Goal: Information Seeking & Learning: Learn about a topic

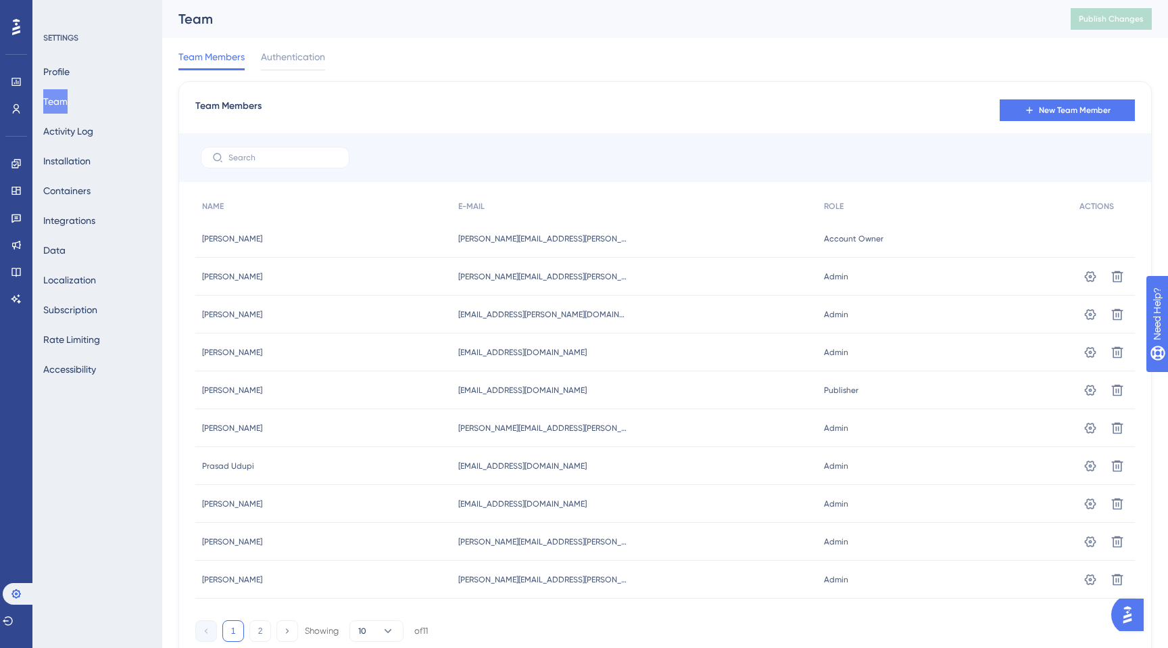
click at [1137, 621] on img "Open AI Assistant Launcher" at bounding box center [1127, 614] width 24 height 24
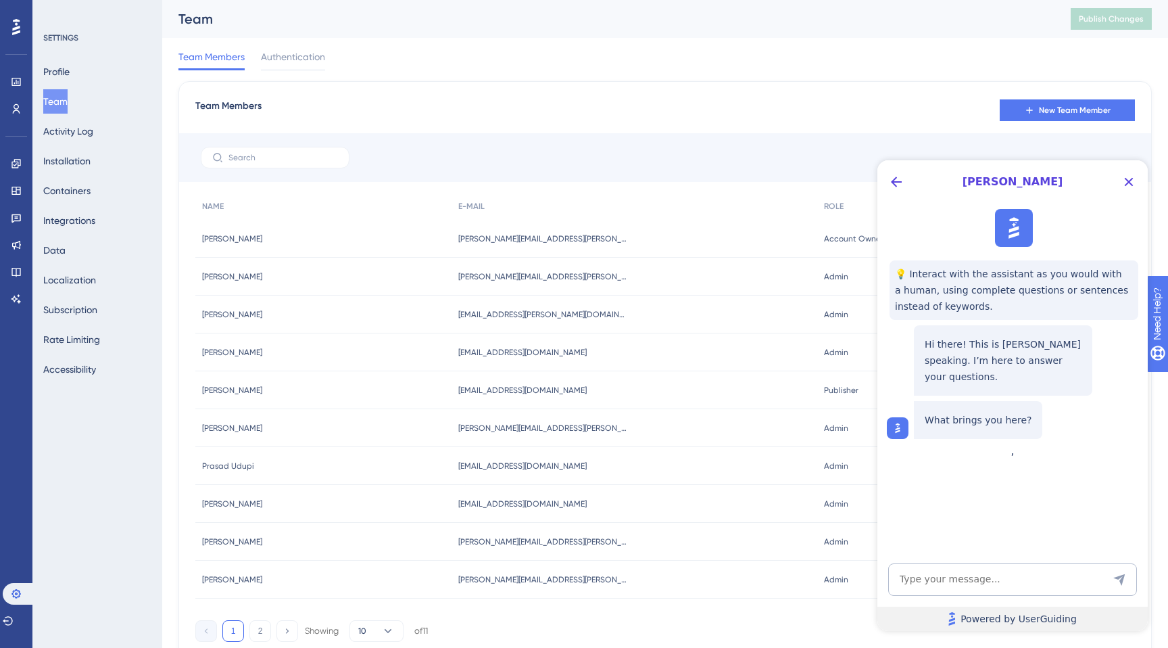
click at [1120, 610] on link "Powered by UserGuiding" at bounding box center [1012, 618] width 270 height 24
click at [934, 577] on textarea "AI Assistant Text Input" at bounding box center [1012, 579] width 249 height 32
type textarea "What is definition of publisher role"
click at [795, 152] on div at bounding box center [665, 157] width 972 height 49
click at [1124, 185] on icon "Close Button" at bounding box center [1129, 182] width 16 height 16
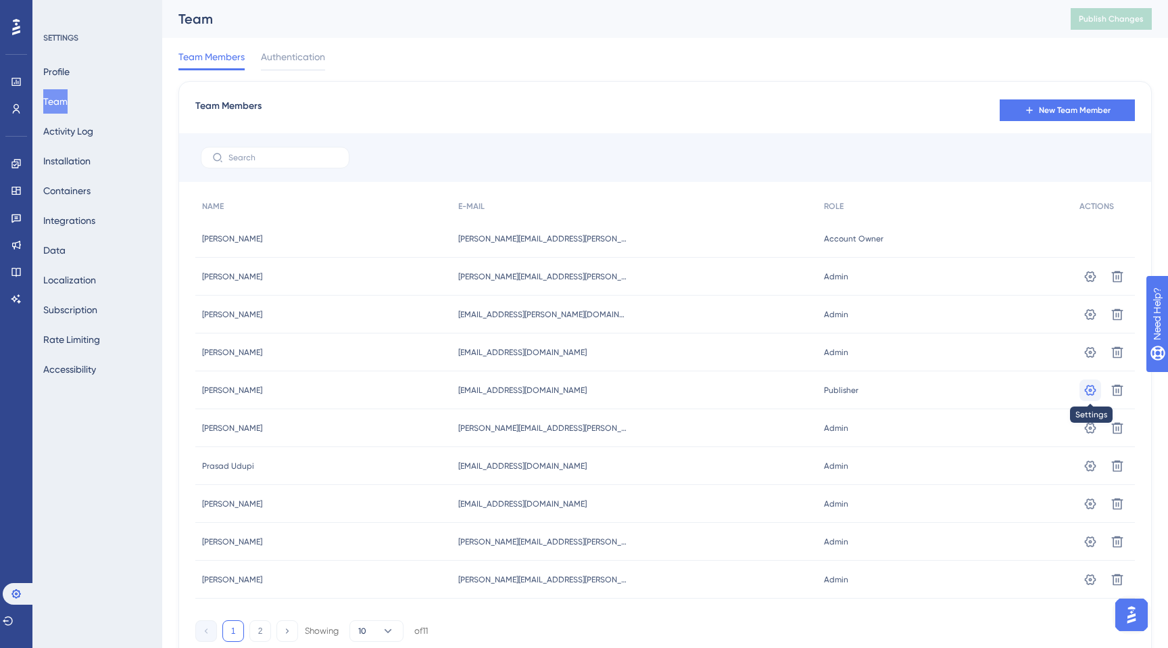
click at [1090, 387] on icon at bounding box center [1091, 390] width 14 height 14
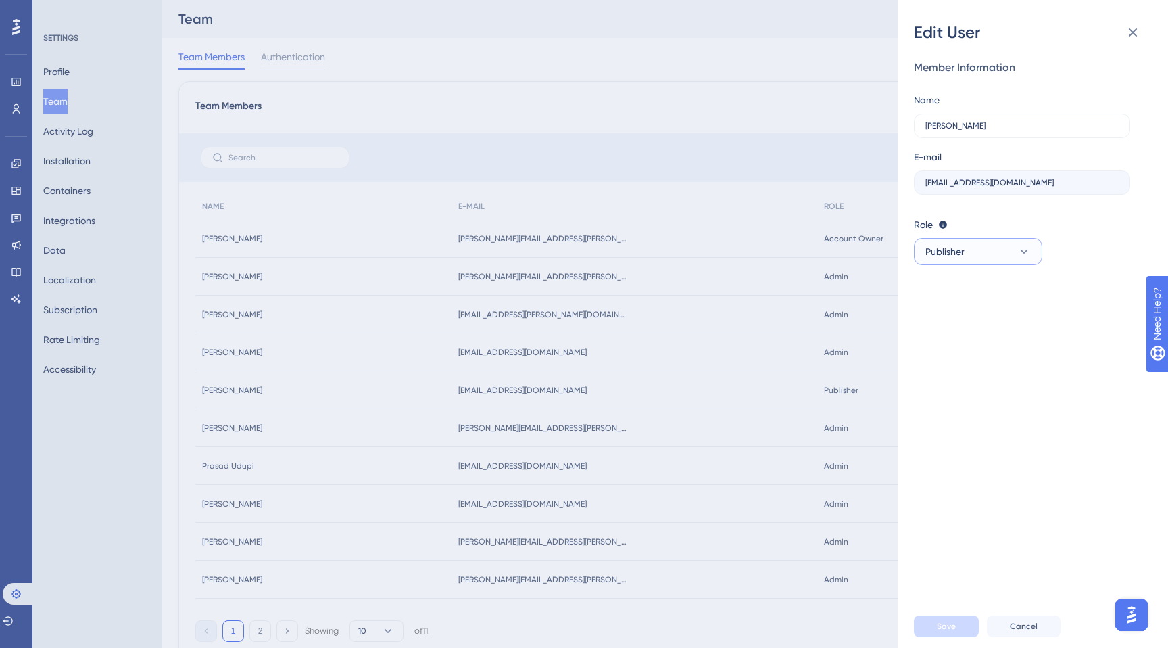
click at [957, 258] on span "Publisher" at bounding box center [944, 251] width 39 height 16
click at [956, 295] on span "Admin" at bounding box center [948, 293] width 28 height 16
click at [948, 625] on span "Save" at bounding box center [946, 626] width 19 height 11
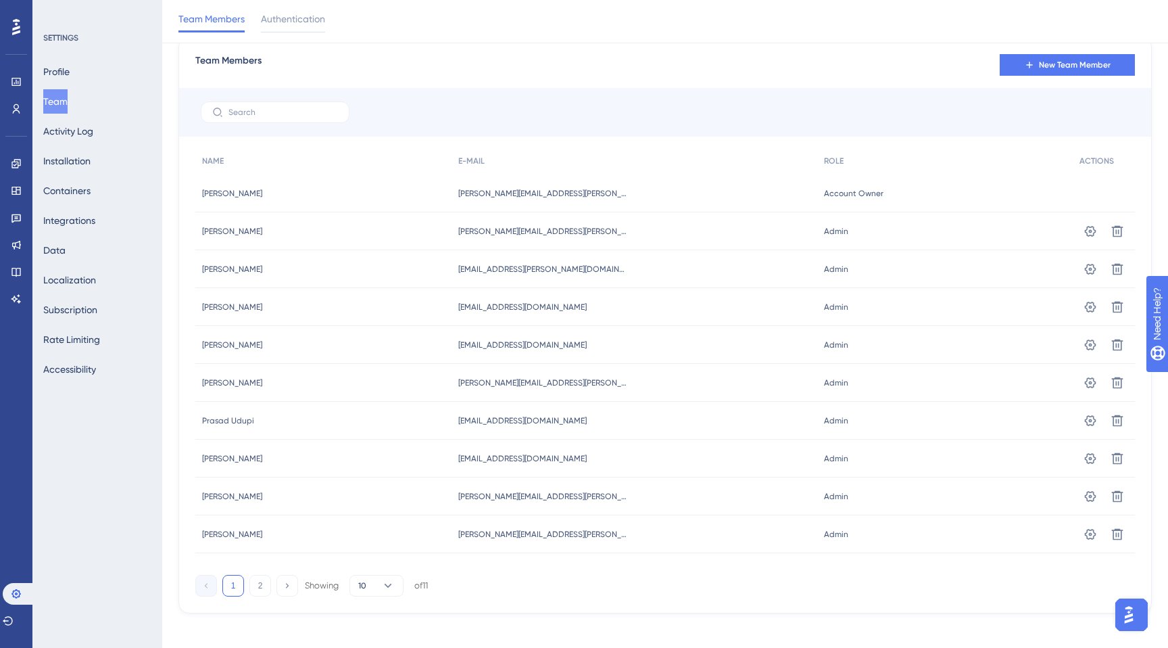
scroll to position [59, 0]
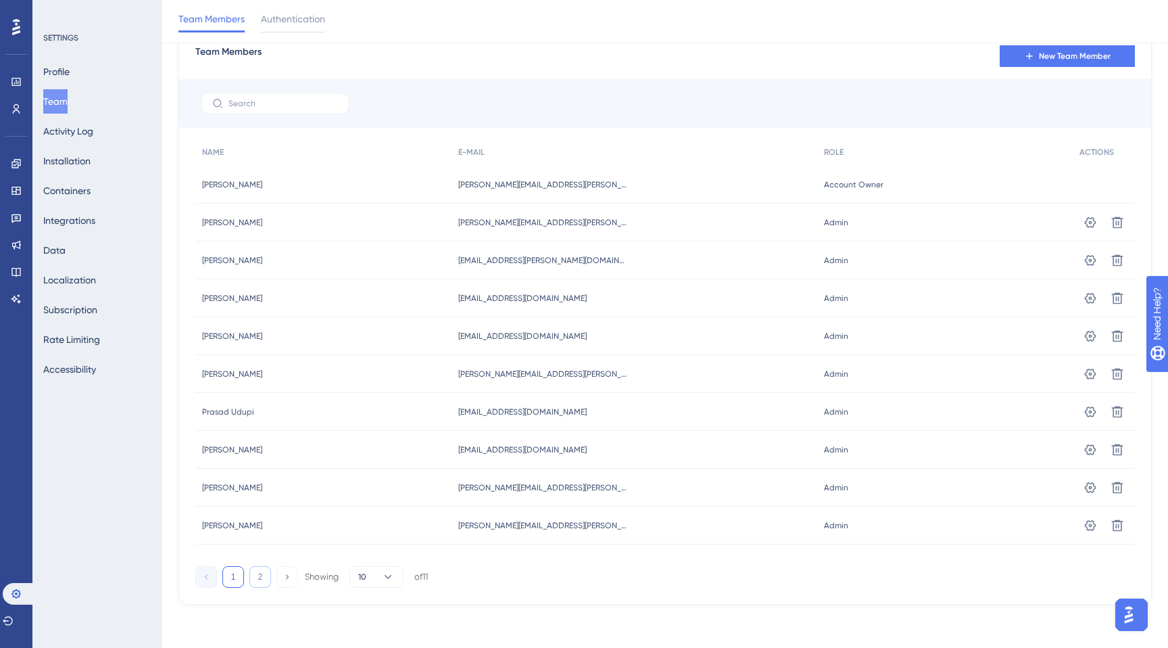
click at [264, 587] on button "2" at bounding box center [260, 577] width 22 height 22
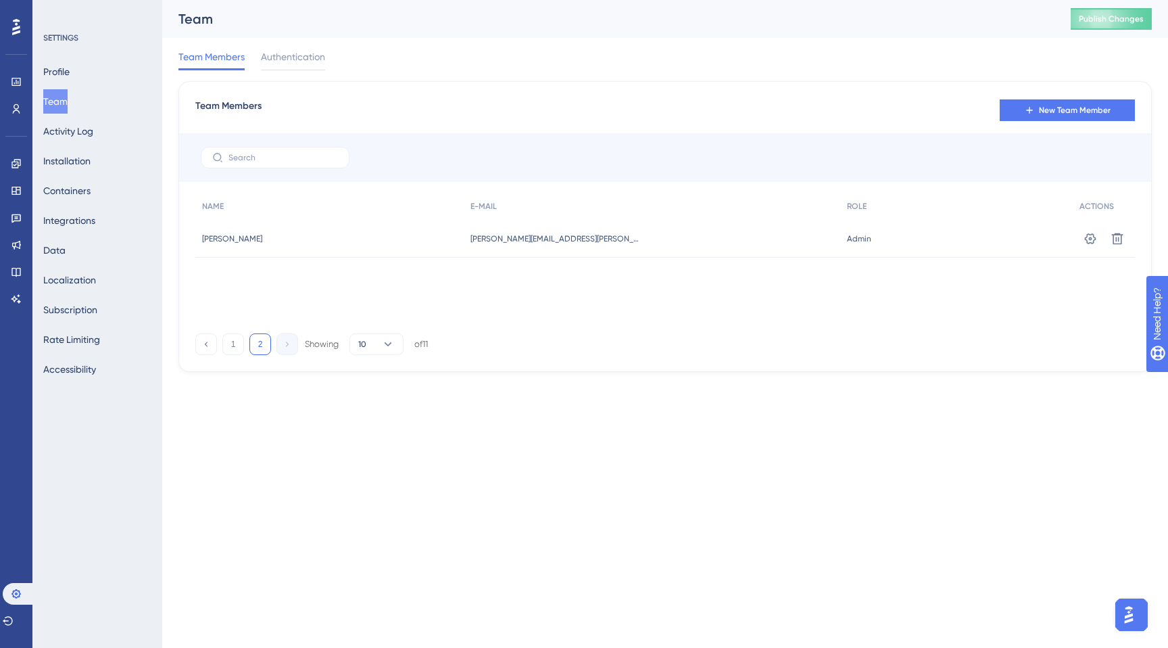
scroll to position [0, 0]
click at [224, 352] on button "1" at bounding box center [233, 344] width 22 height 22
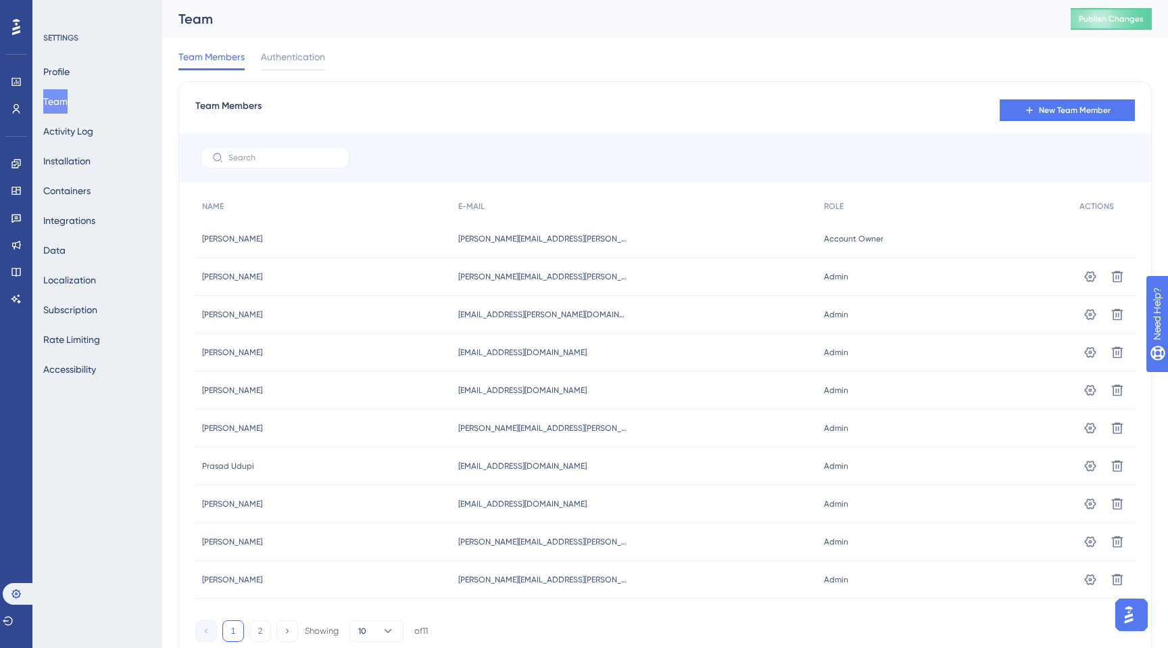
scroll to position [59, 0]
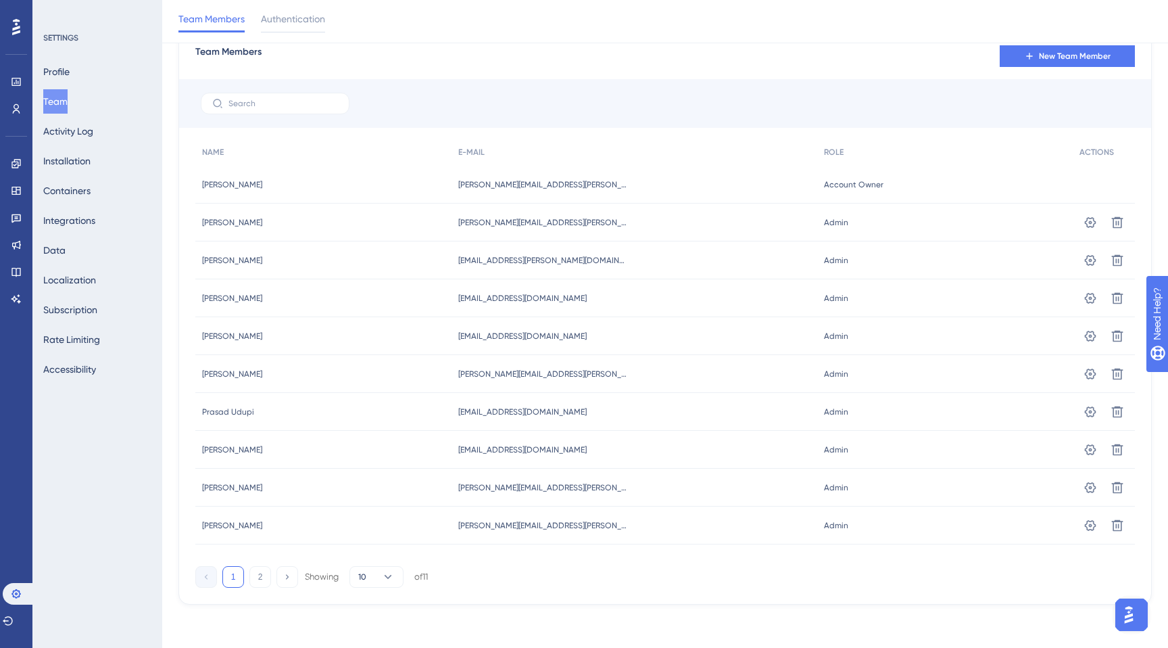
click at [1134, 616] on img "Open AI Assistant Launcher" at bounding box center [1129, 614] width 24 height 24
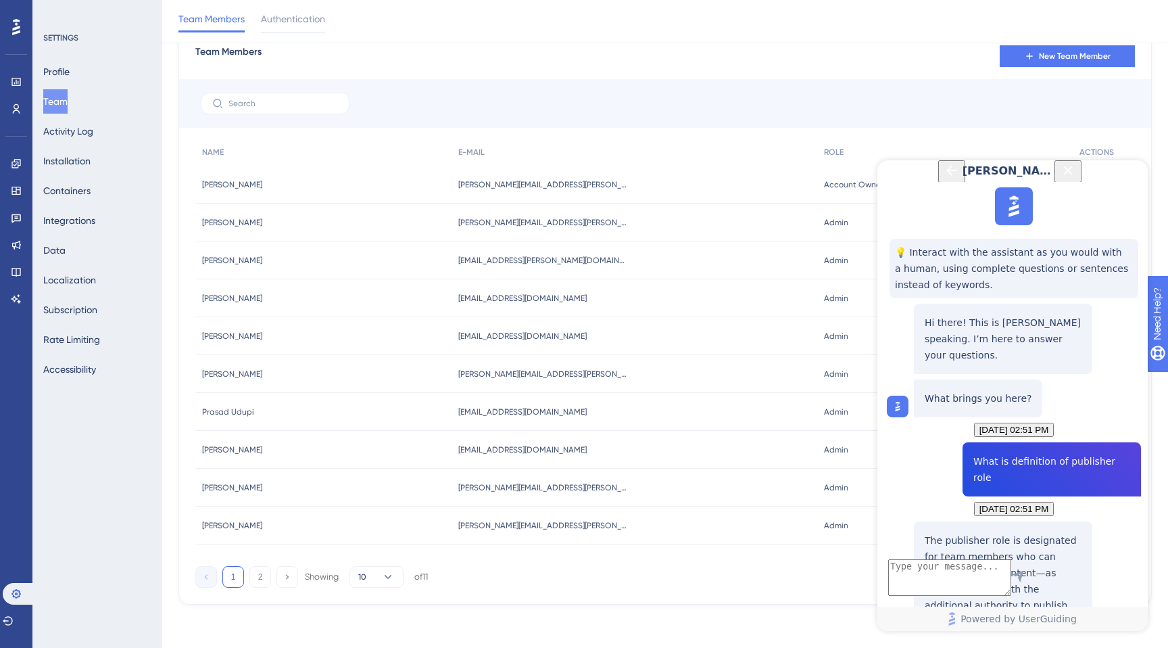
scroll to position [180, 0]
drag, startPoint x: 959, startPoint y: 377, endPoint x: 1069, endPoint y: 391, distance: 110.5
click at [1069, 532] on p "The publisher role is designated for team members who can create and edit conte…" at bounding box center [1003, 589] width 157 height 114
click at [933, 581] on textarea "AI Assistant Text Input" at bounding box center [949, 577] width 123 height 37
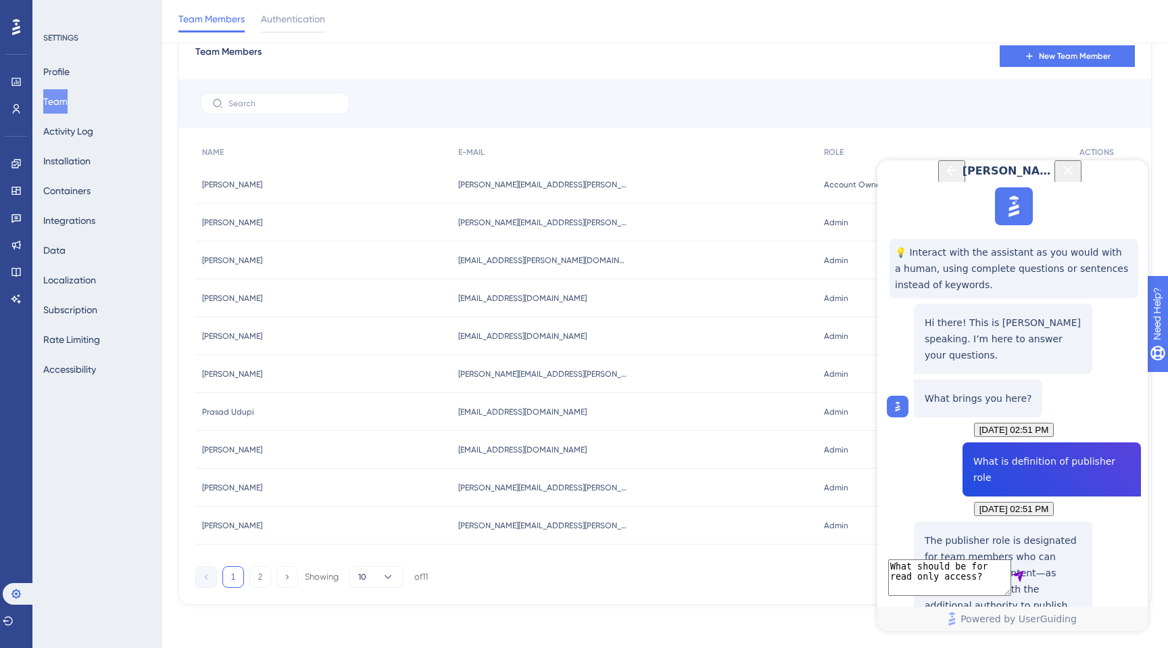
type textarea "What should be for read only access?"
click at [967, 647] on span "Sources" at bounding box center [946, 658] width 43 height 13
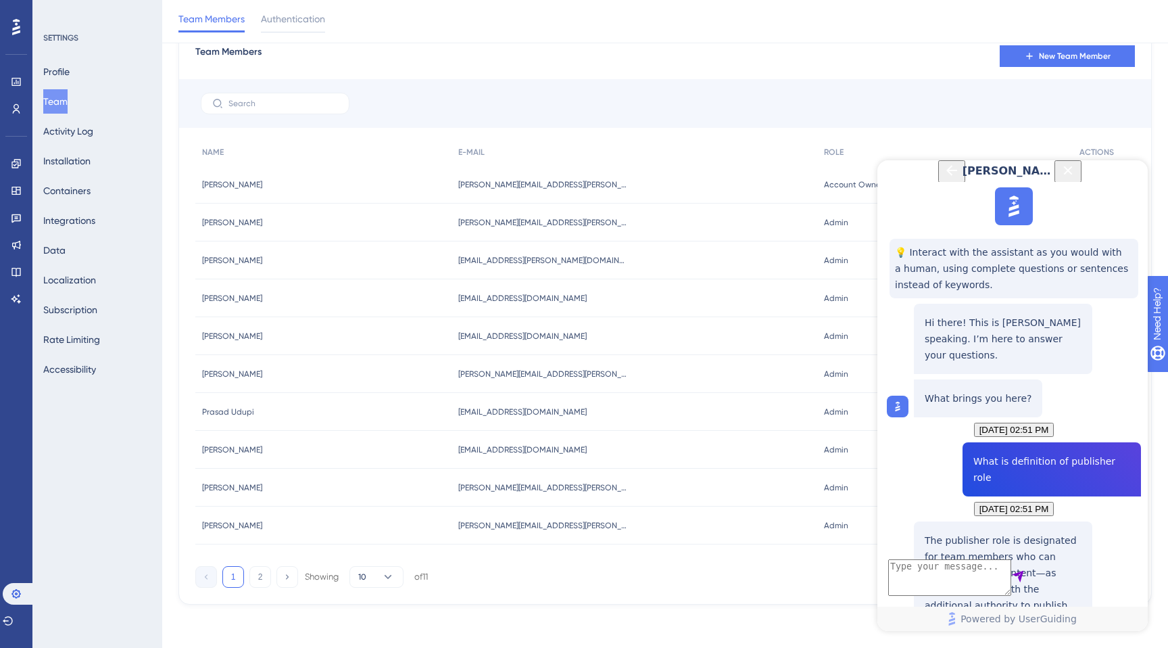
drag, startPoint x: 1029, startPoint y: 316, endPoint x: 1108, endPoint y: 439, distance: 146.3
click at [944, 178] on icon "Back Button" at bounding box center [952, 170] width 16 height 16
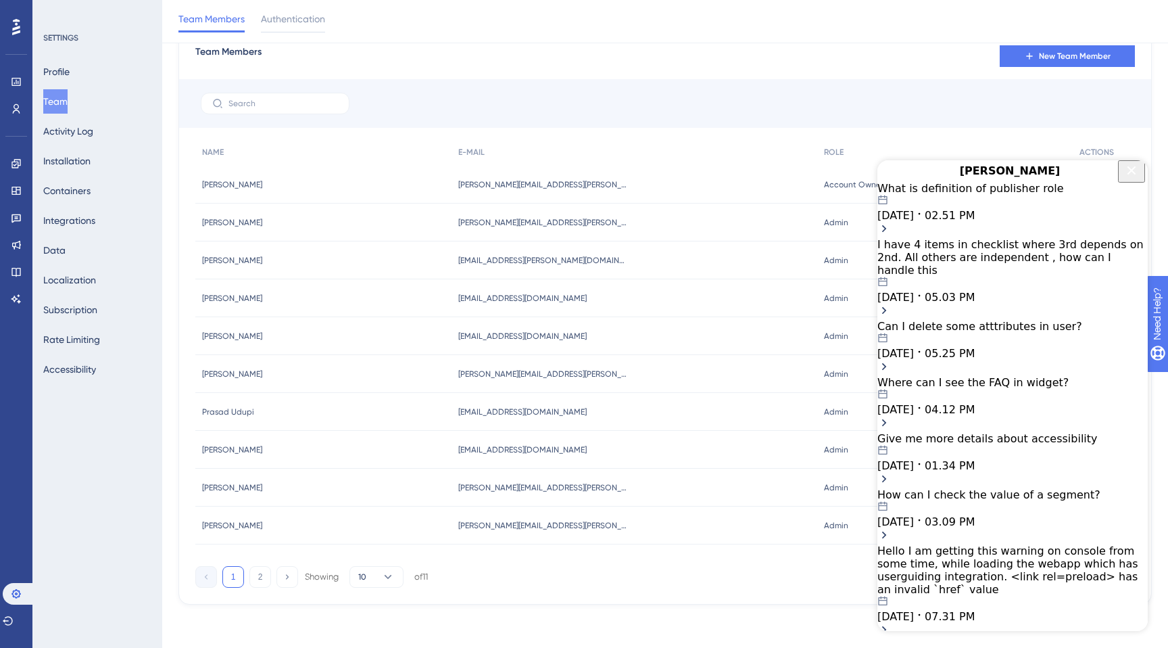
click at [1130, 178] on icon "Close Button" at bounding box center [1132, 170] width 16 height 16
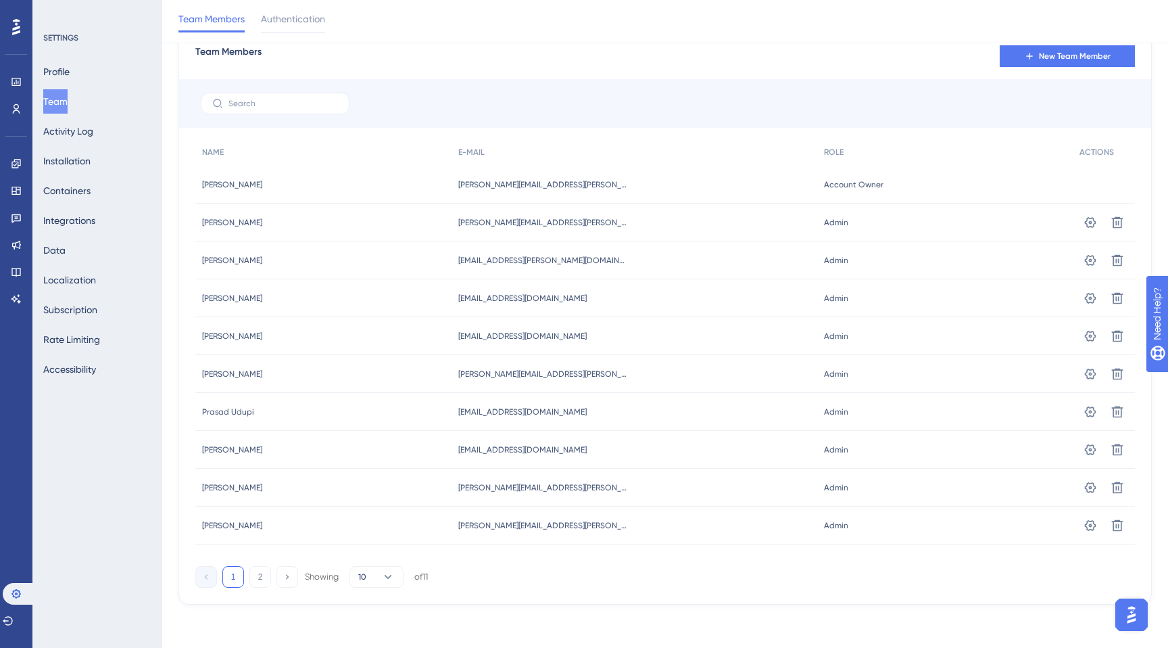
scroll to position [0, 0]
click at [11, 75] on link at bounding box center [16, 82] width 11 height 22
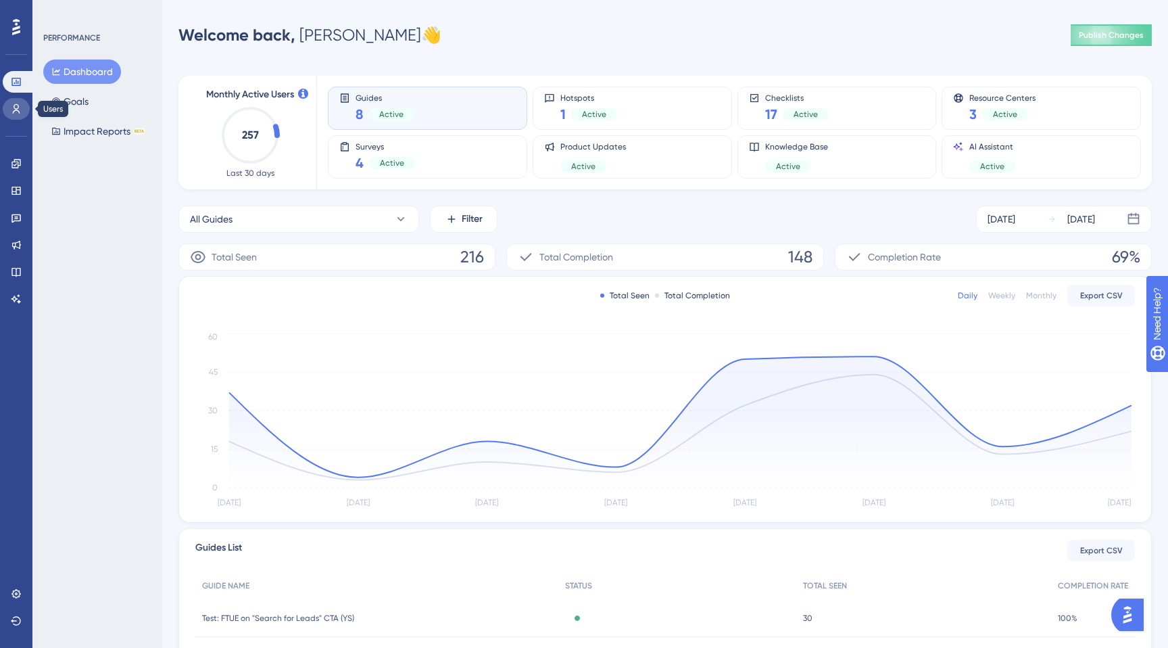
click at [11, 104] on icon at bounding box center [16, 108] width 11 height 11
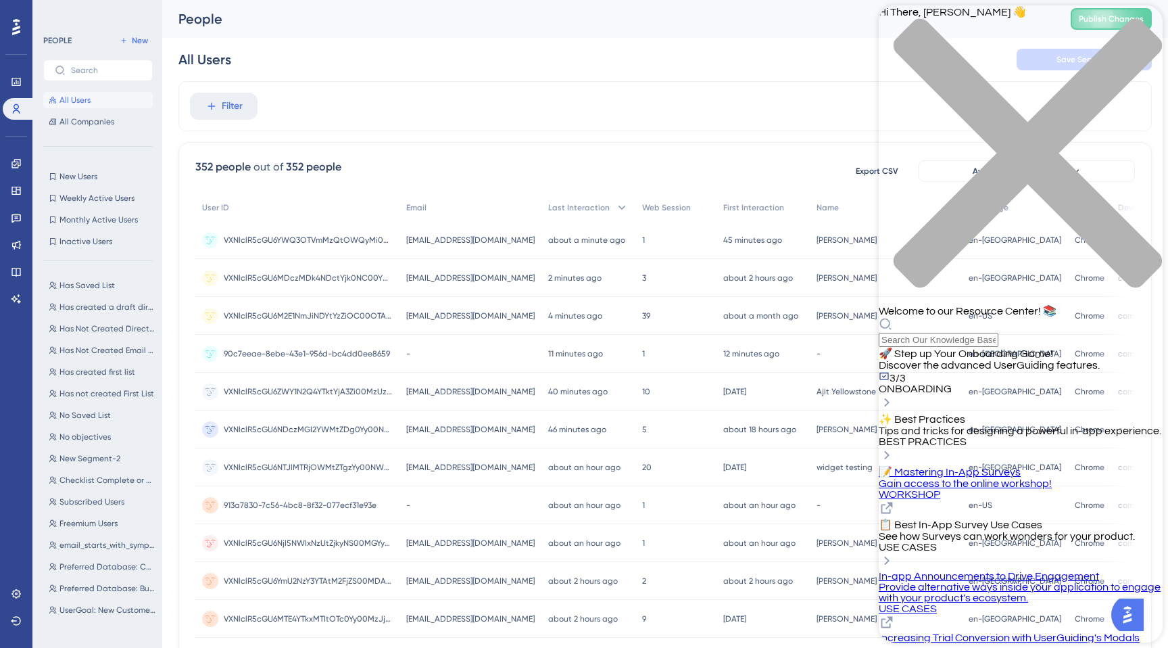
click at [1149, 26] on div "close resource center" at bounding box center [1021, 161] width 284 height 286
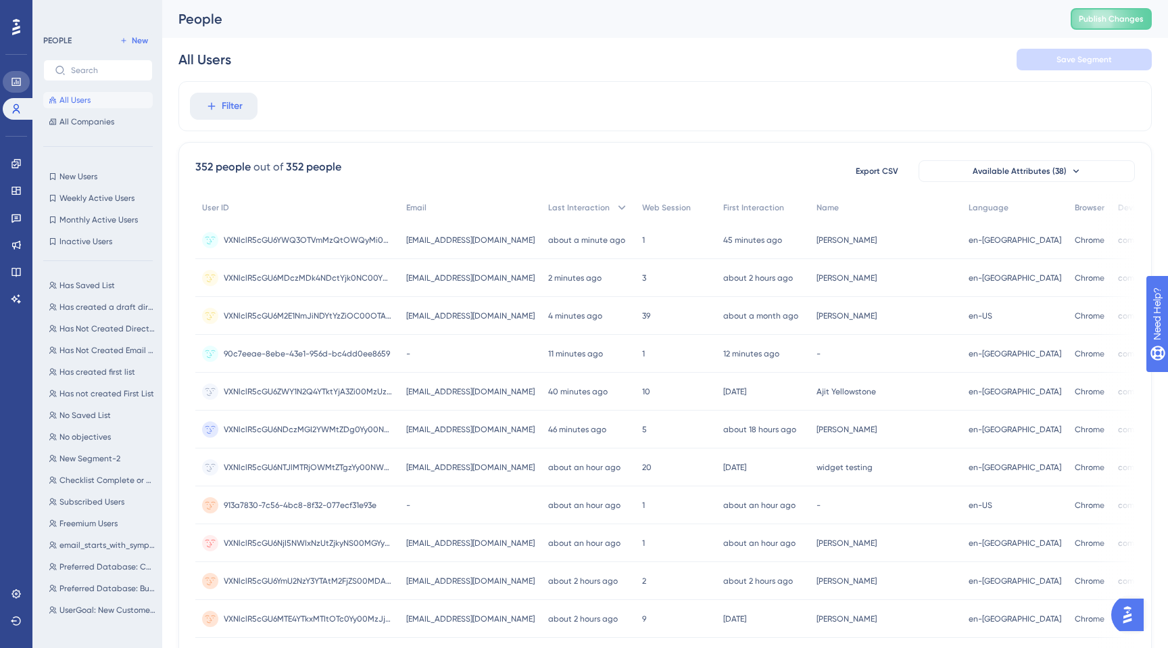
click at [13, 89] on link at bounding box center [16, 82] width 27 height 22
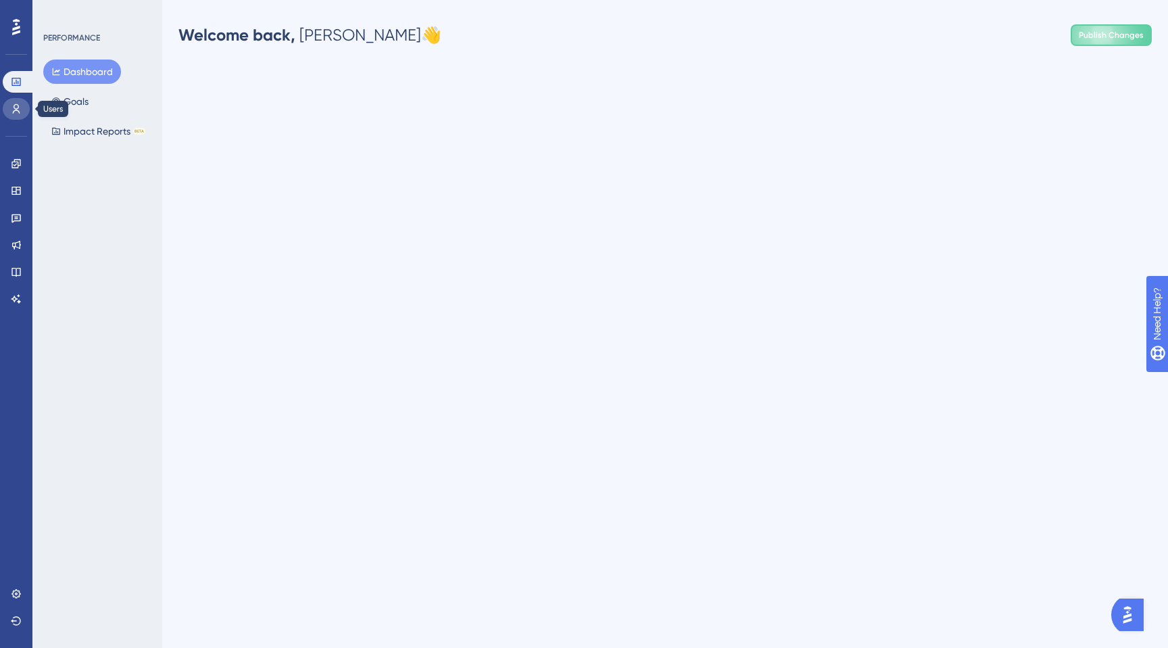
click at [14, 106] on icon at bounding box center [16, 108] width 7 height 9
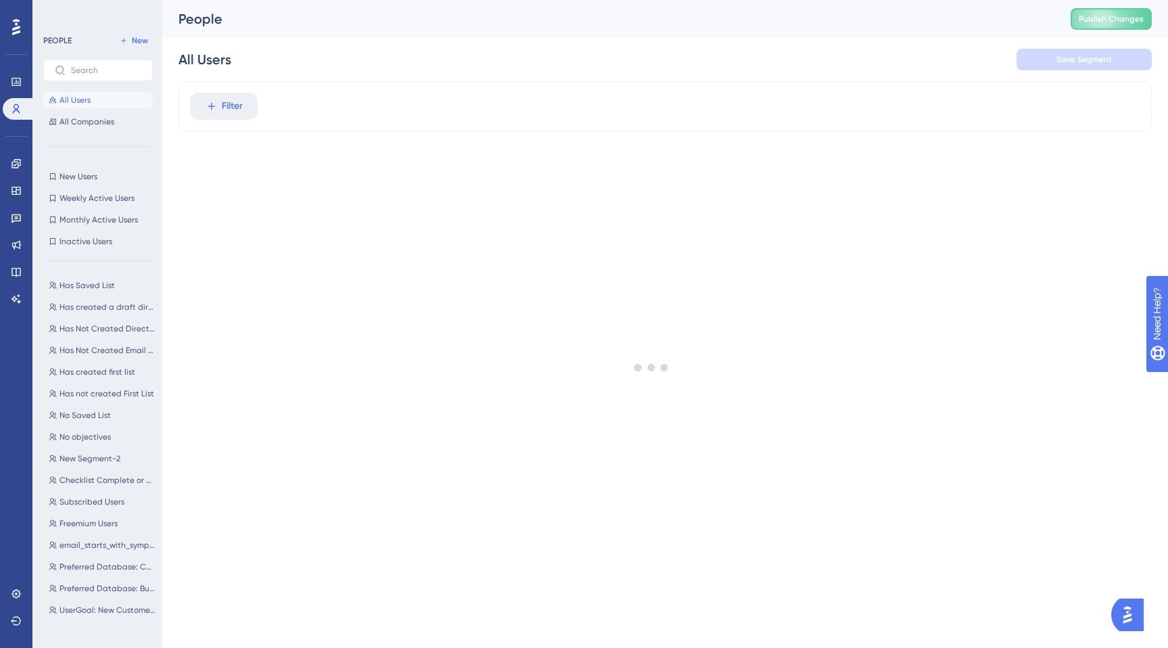
click at [76, 99] on span "All Users" at bounding box center [74, 100] width 31 height 11
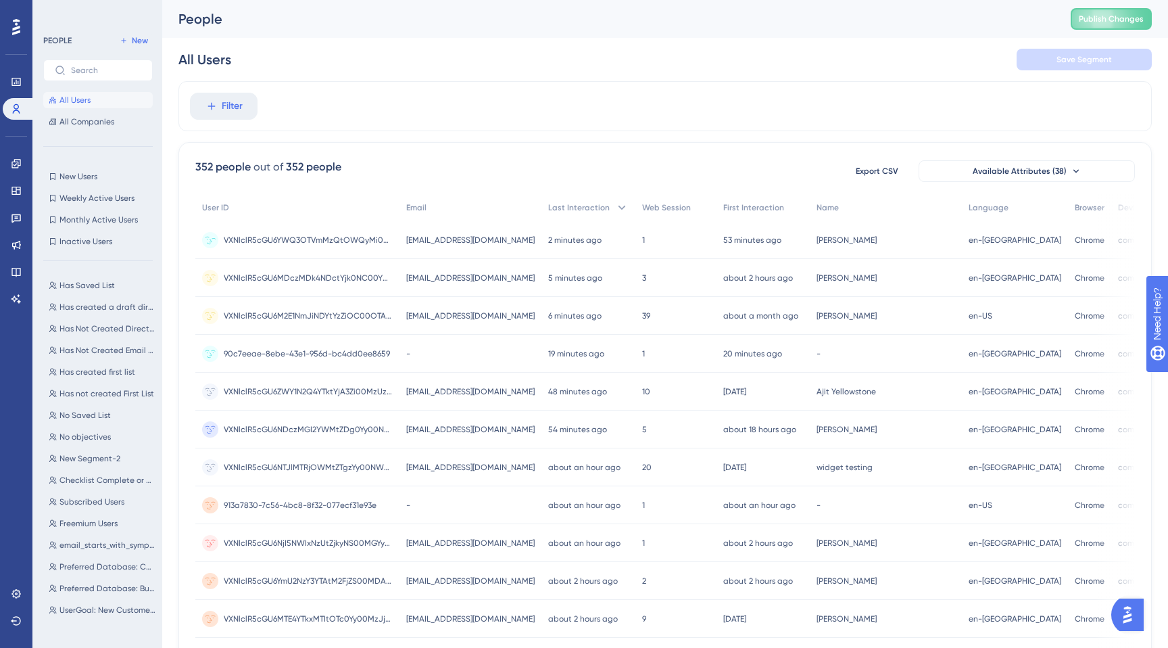
click at [471, 241] on span "[EMAIL_ADDRESS][DOMAIN_NAME]" at bounding box center [470, 240] width 128 height 11
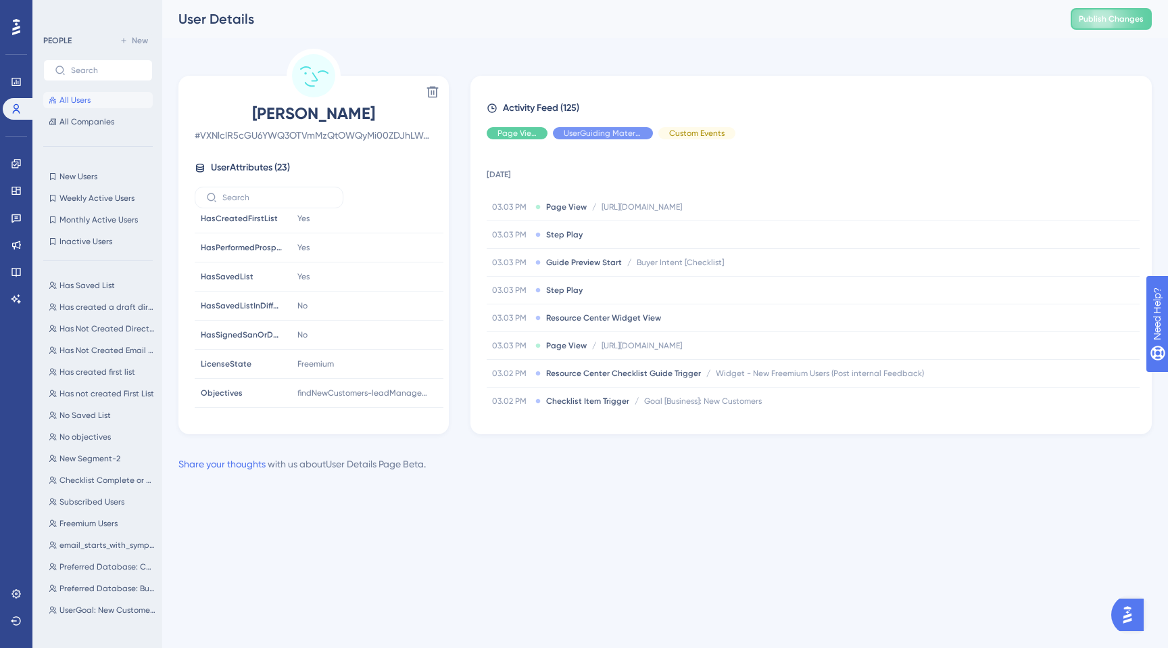
scroll to position [470, 0]
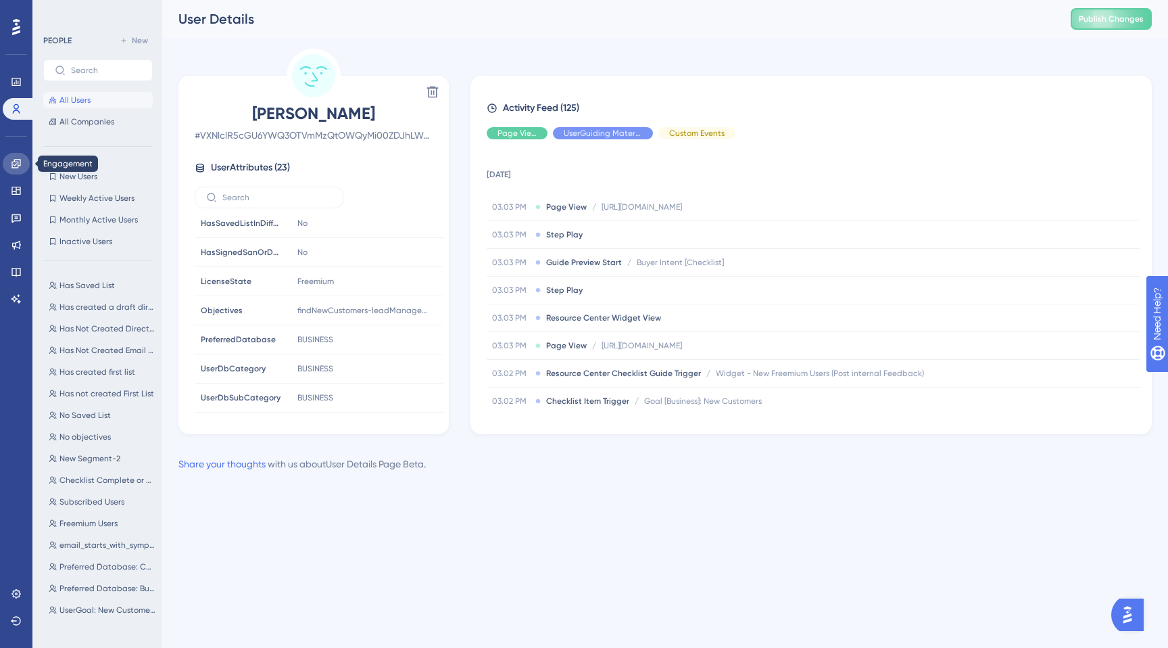
click at [18, 168] on icon at bounding box center [15, 163] width 9 height 9
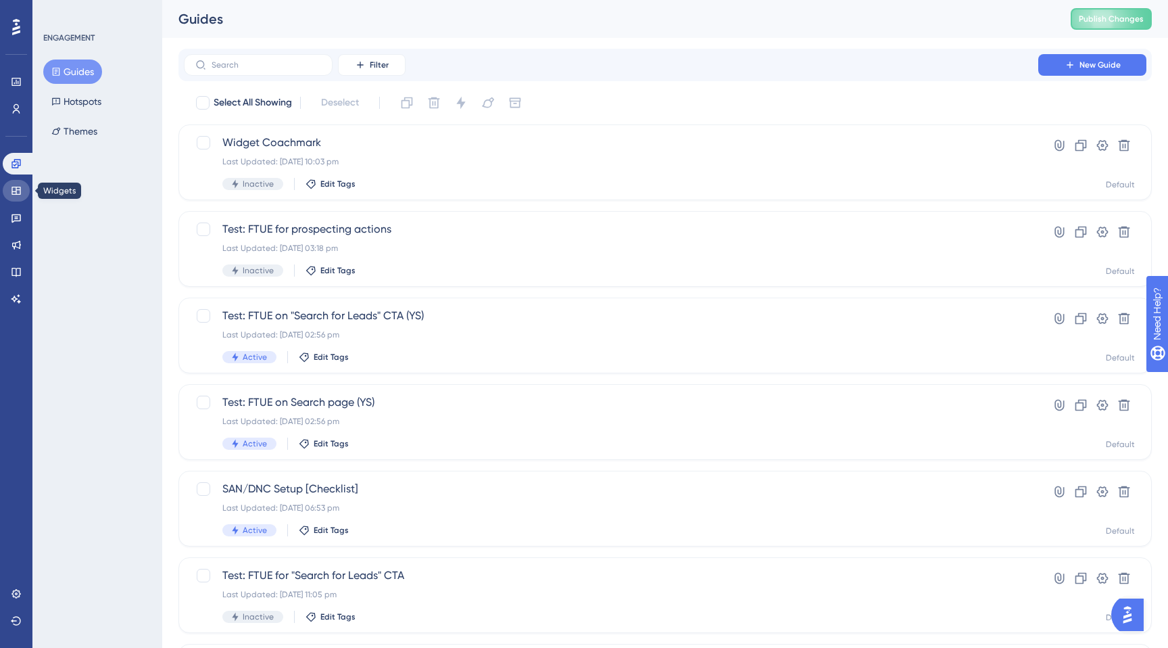
click at [14, 193] on icon at bounding box center [16, 190] width 11 height 11
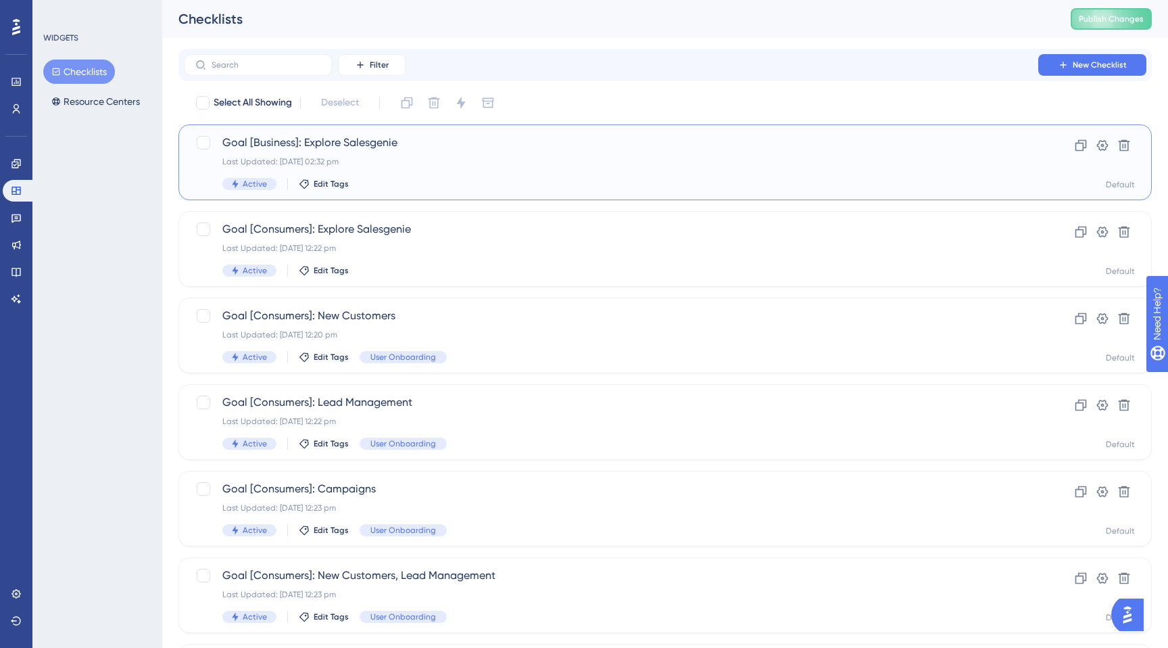
click at [400, 154] on div "Goal [Business]: Explore Salesgenie Last Updated: 17 Sept 2025 02:32 pm Active …" at bounding box center [610, 162] width 777 height 55
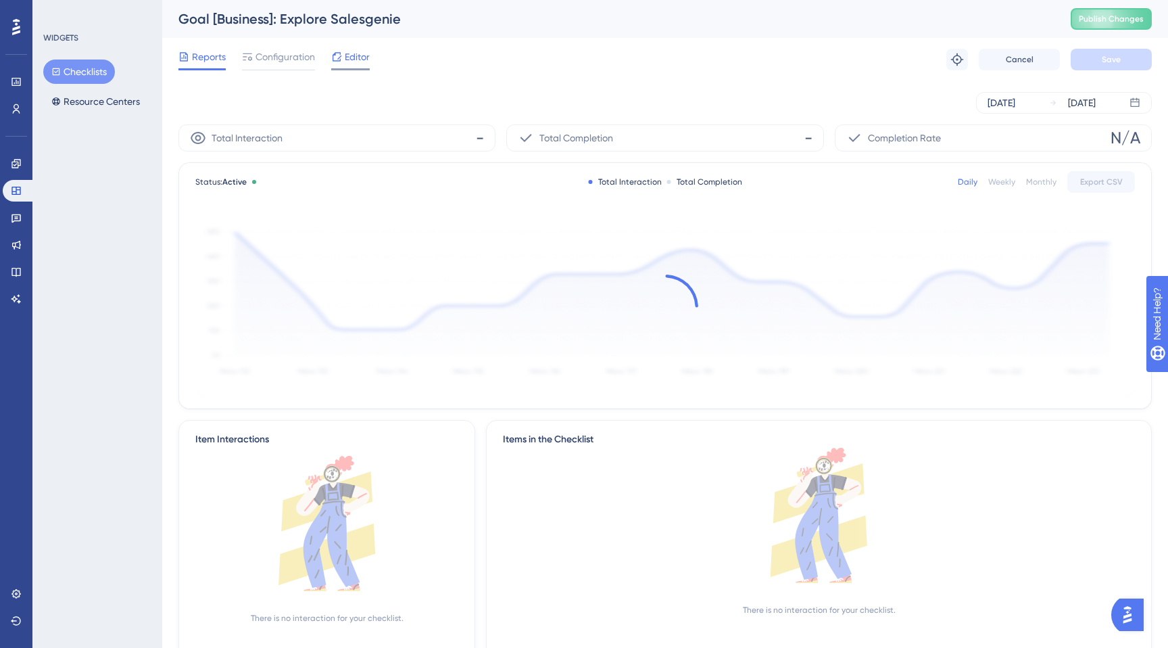
click at [352, 63] on span "Editor" at bounding box center [357, 57] width 25 height 16
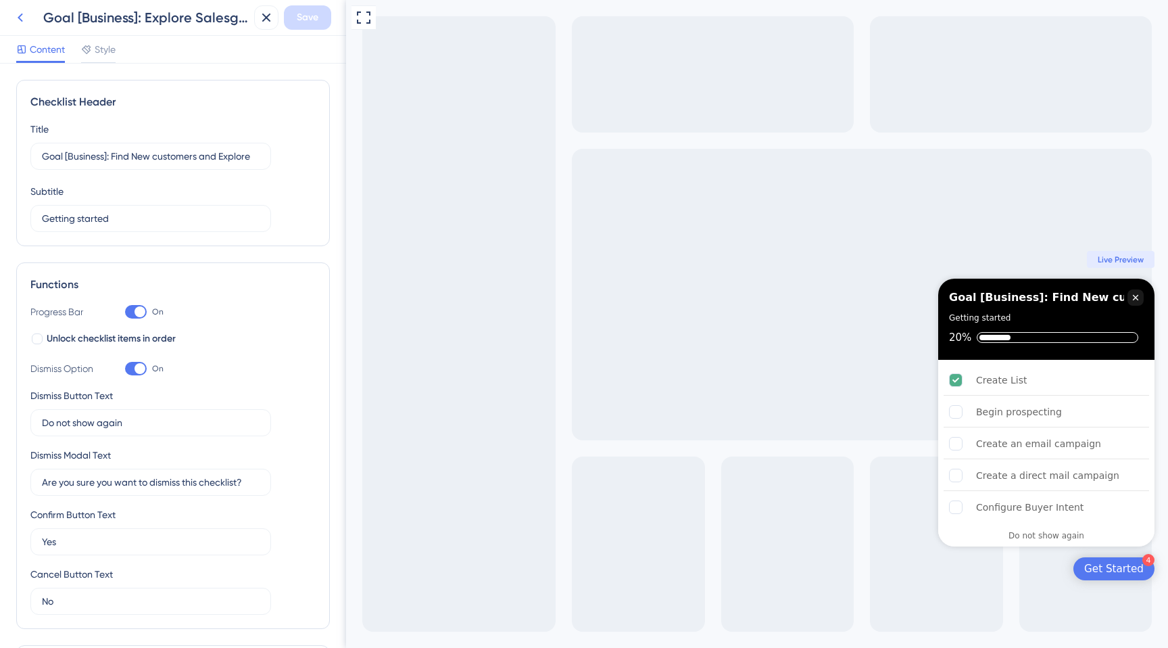
click at [26, 18] on icon at bounding box center [20, 17] width 16 height 16
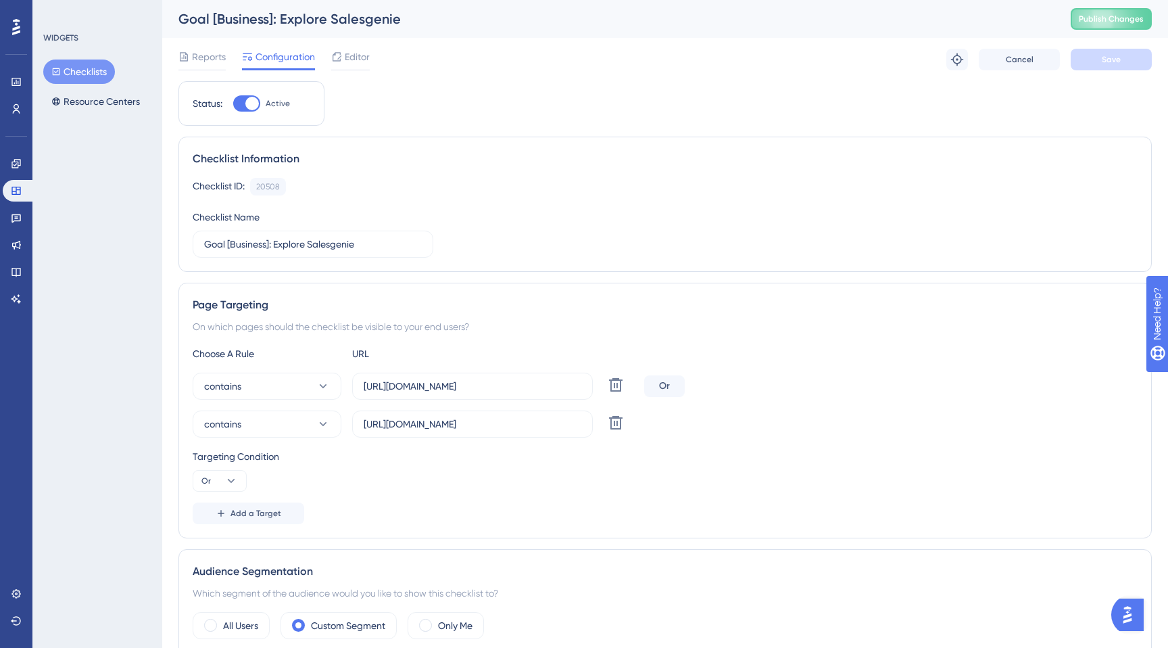
click at [73, 66] on button "Checklists" at bounding box center [79, 71] width 72 height 24
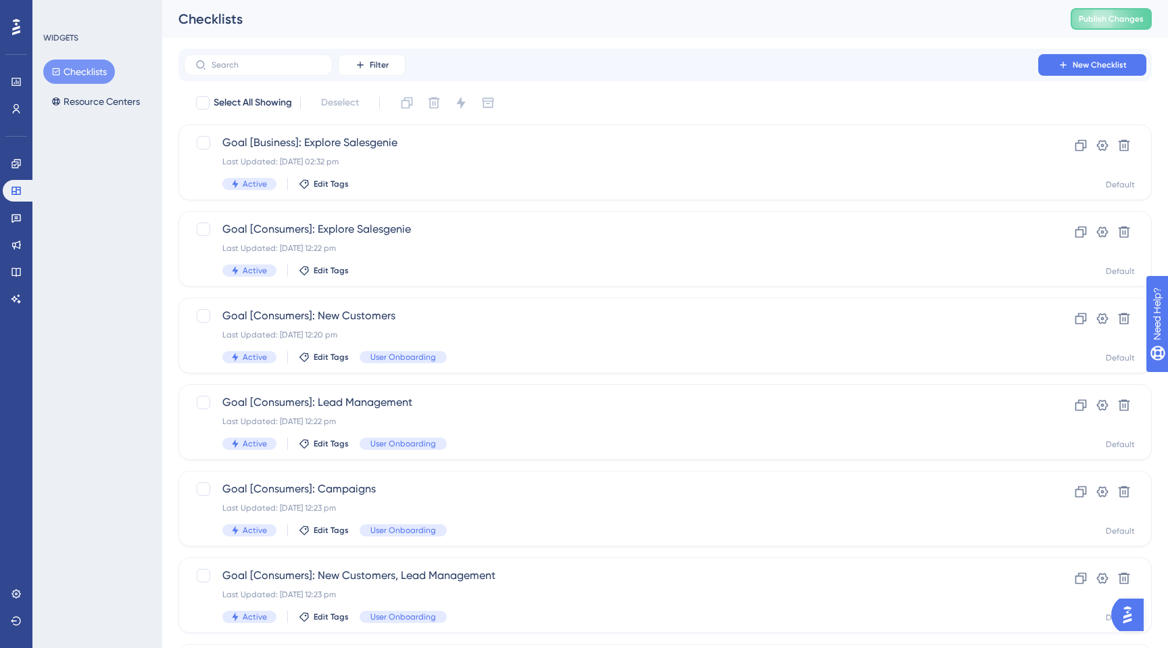
click at [67, 68] on button "Checklists" at bounding box center [79, 71] width 72 height 24
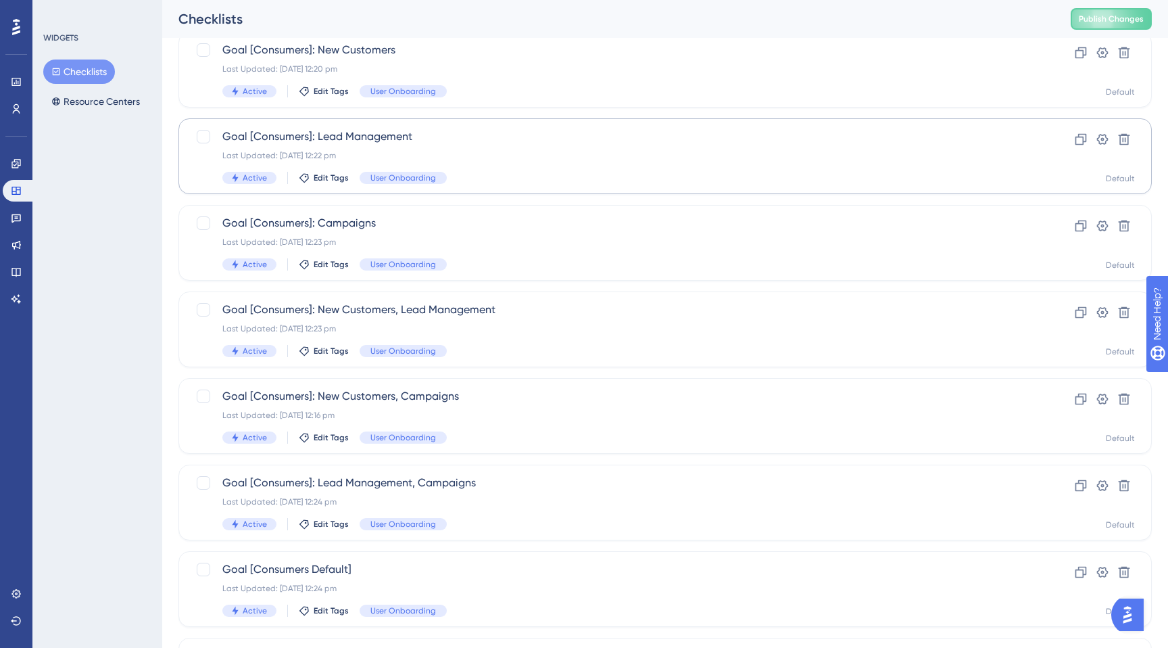
scroll to position [402, 0]
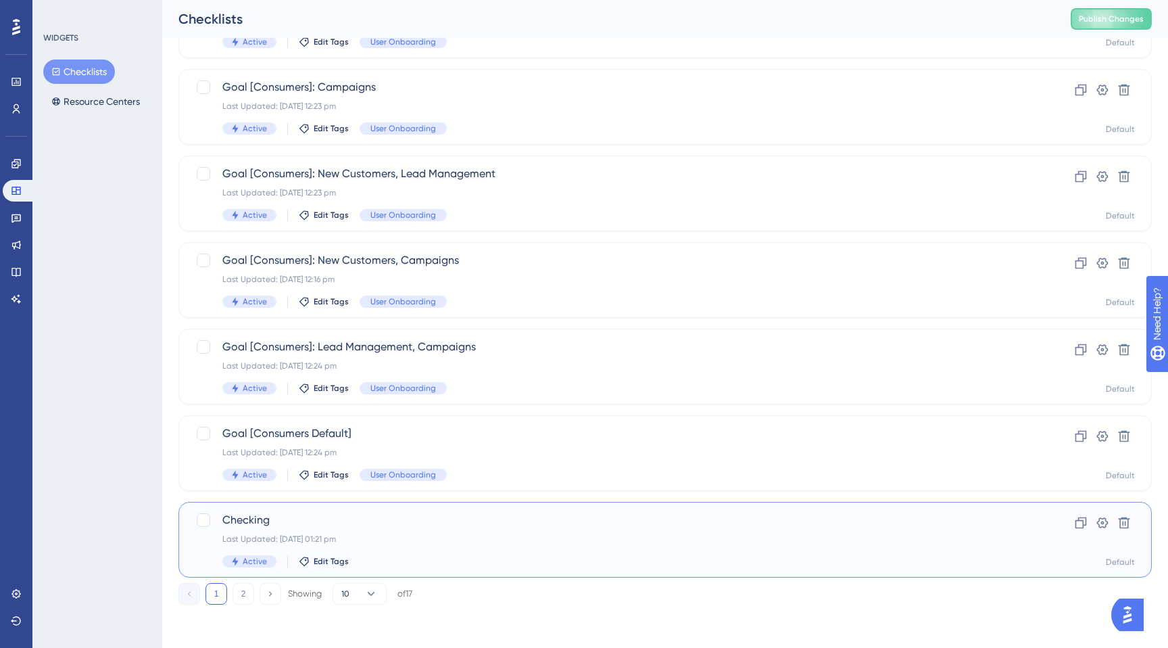
click at [298, 538] on div "Last Updated: 17 Sept 2025 01:21 pm" at bounding box center [610, 538] width 777 height 11
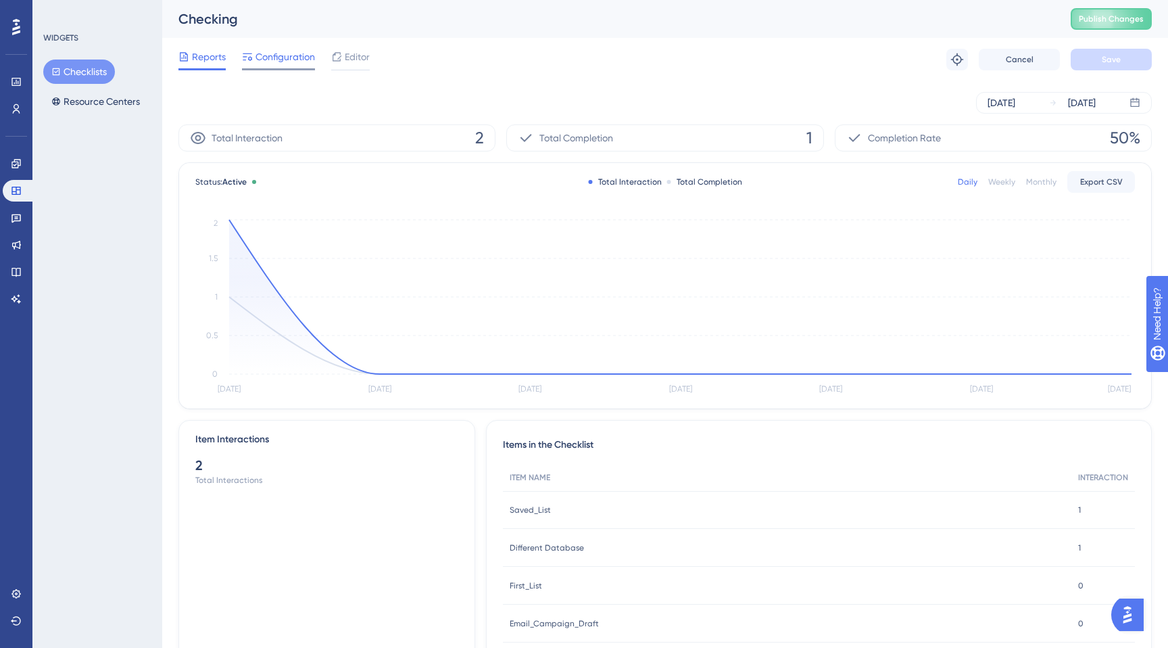
click at [289, 60] on span "Configuration" at bounding box center [285, 57] width 59 height 16
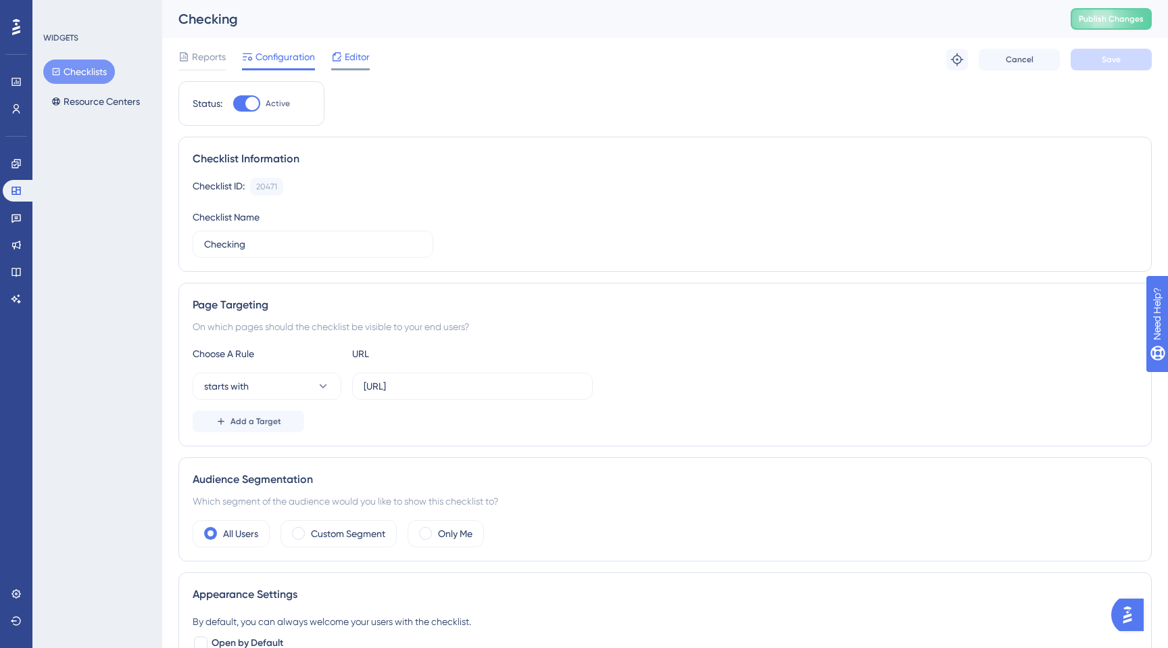
click at [367, 53] on span "Editor" at bounding box center [357, 57] width 25 height 16
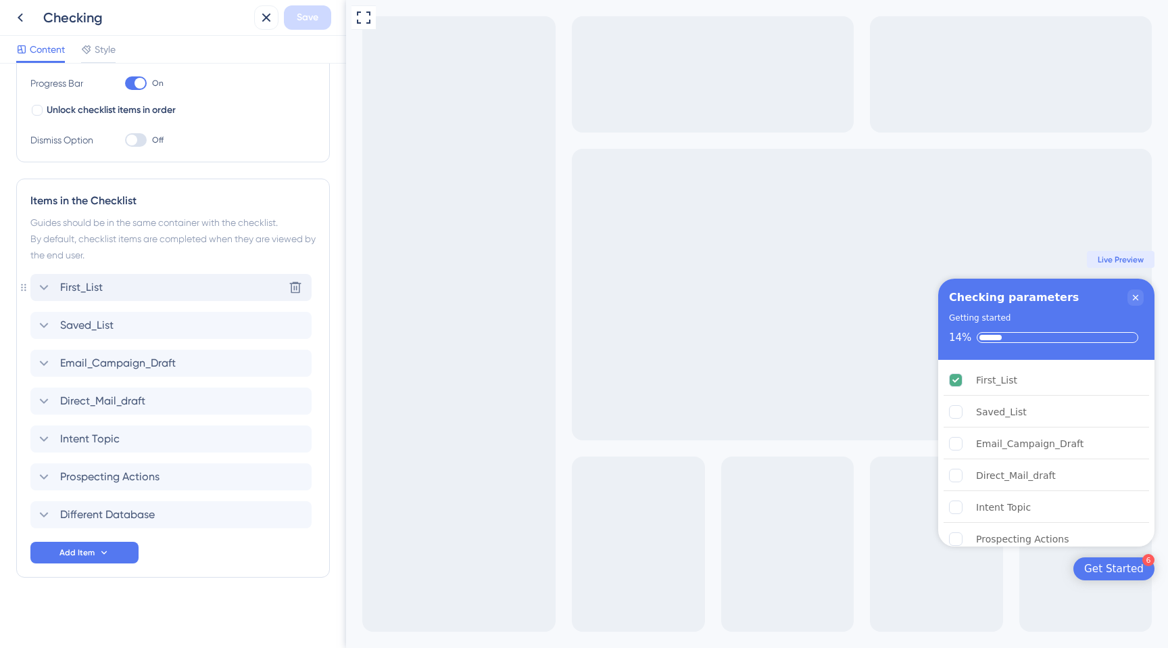
click at [138, 297] on div "First_List Delete" at bounding box center [170, 287] width 281 height 27
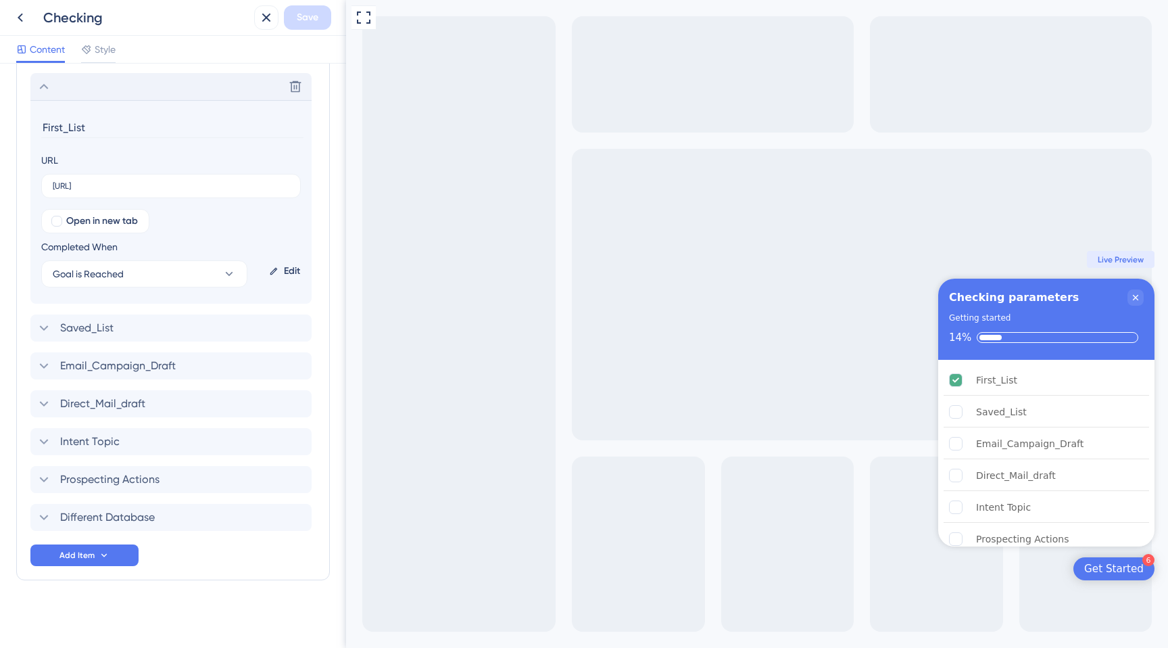
scroll to position [432, 0]
click at [161, 278] on button "Goal is Reached" at bounding box center [144, 271] width 206 height 27
click at [299, 292] on section "First_List URL http://localhost:3000/ Open in new tab Completed When Goal is Re…" at bounding box center [170, 198] width 281 height 203
click at [293, 271] on div "Edit" at bounding box center [285, 268] width 42 height 32
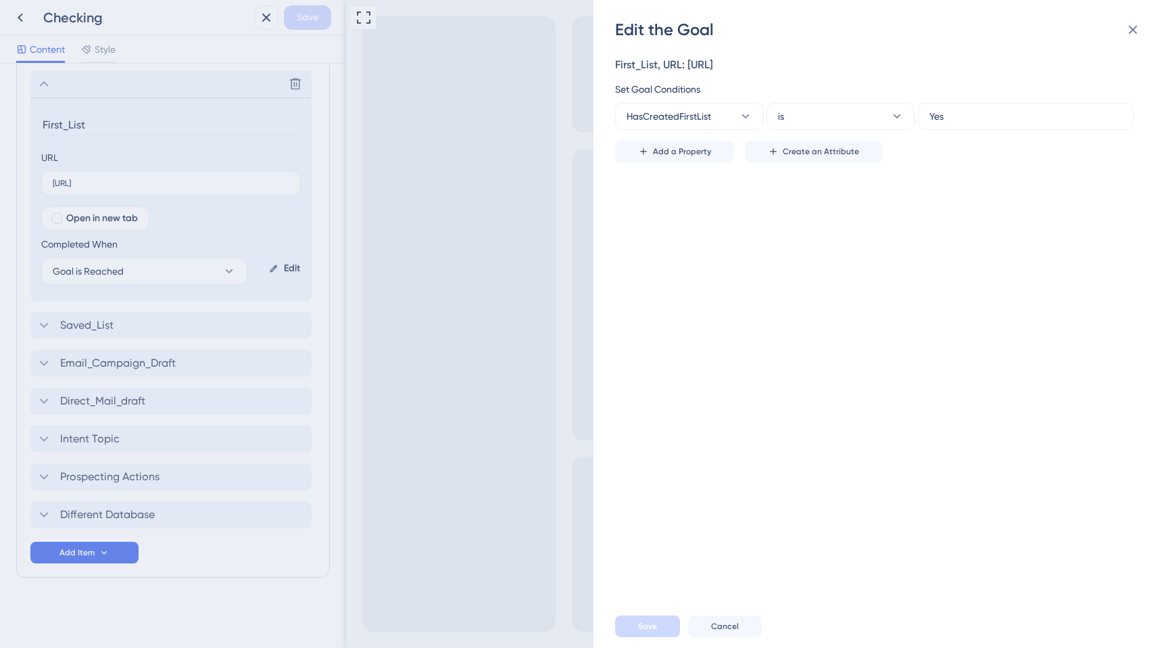
click at [24, 21] on div "Edit the Goal First_List, URL: http://localhost:3000/ Set Goal Conditions HasCr…" at bounding box center [584, 324] width 1168 height 648
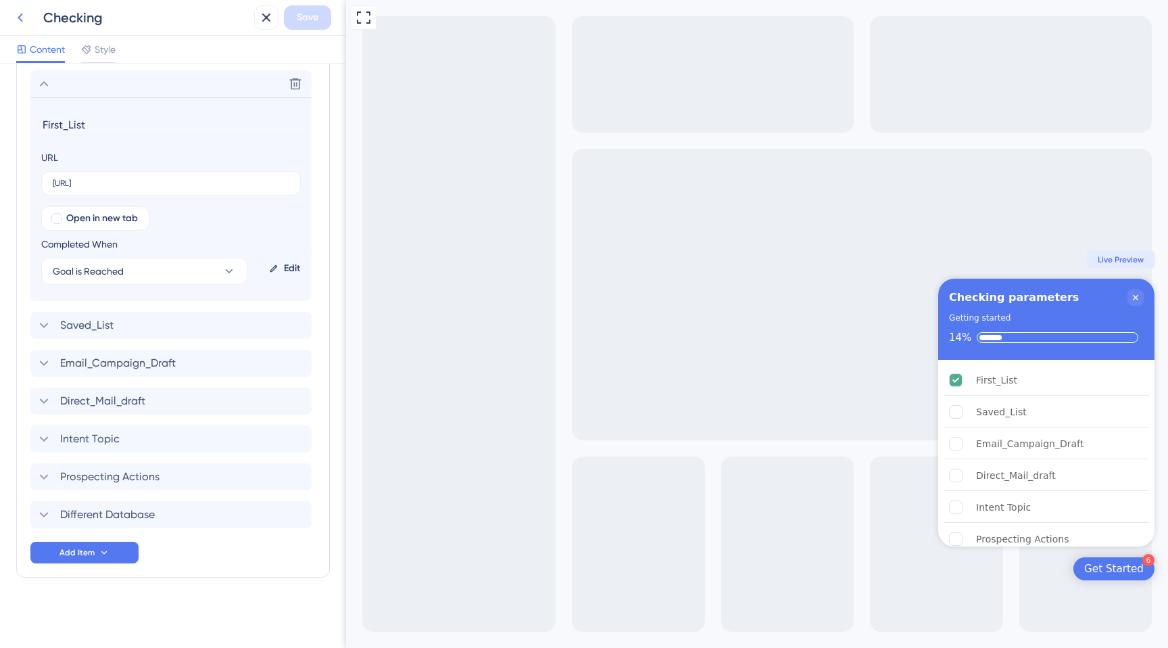
click at [18, 17] on icon at bounding box center [20, 17] width 16 height 16
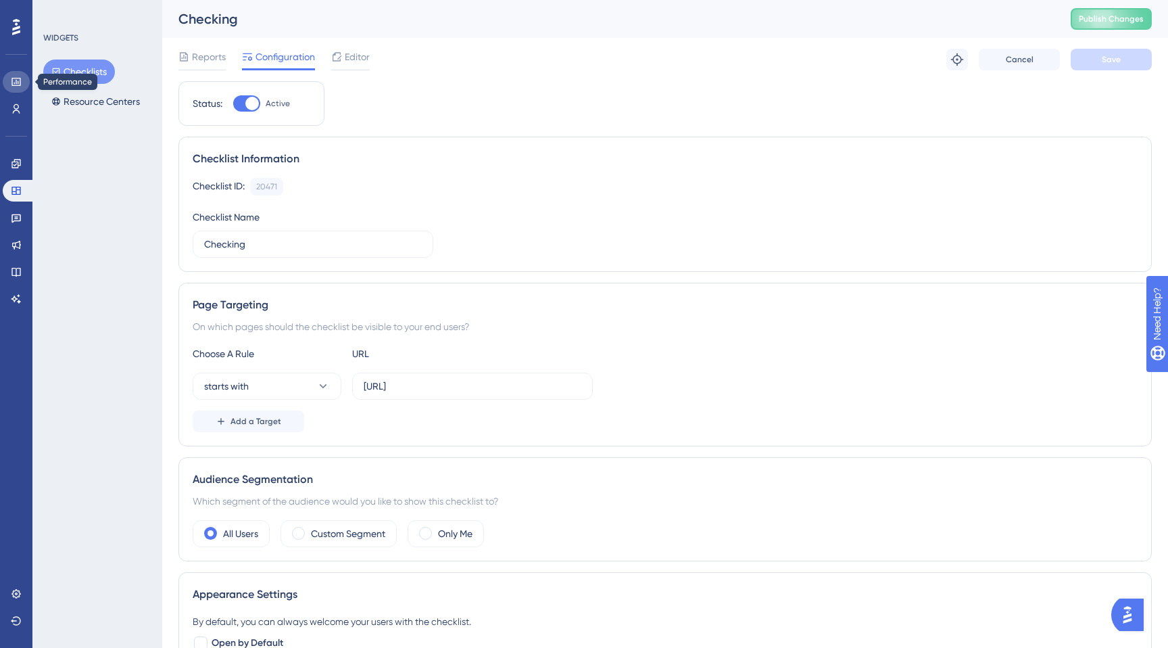
click at [7, 76] on link at bounding box center [16, 82] width 27 height 22
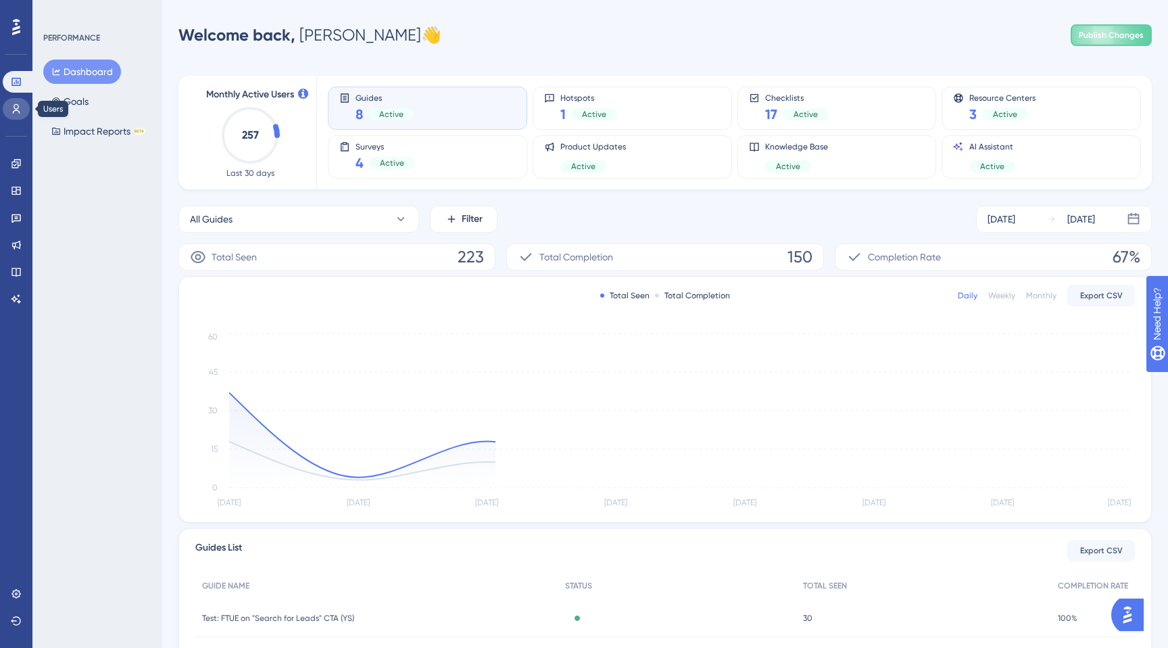
click at [13, 108] on icon at bounding box center [16, 108] width 11 height 11
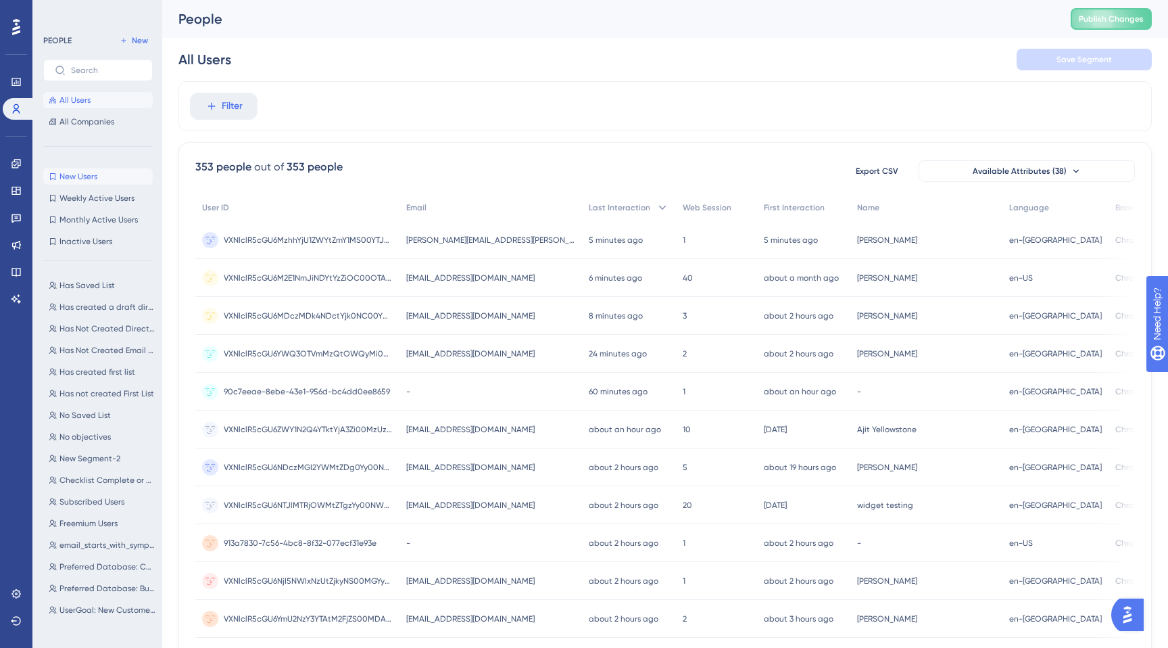
click at [75, 176] on span "New Users" at bounding box center [78, 176] width 38 height 11
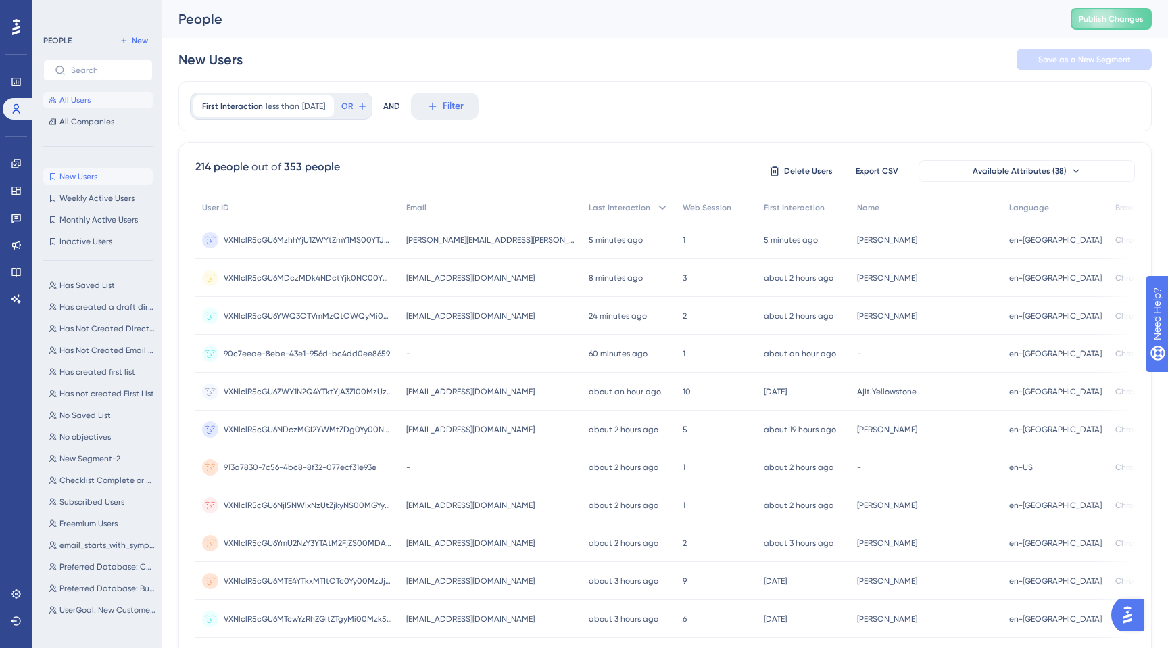
click at [72, 100] on span "All Users" at bounding box center [74, 100] width 31 height 11
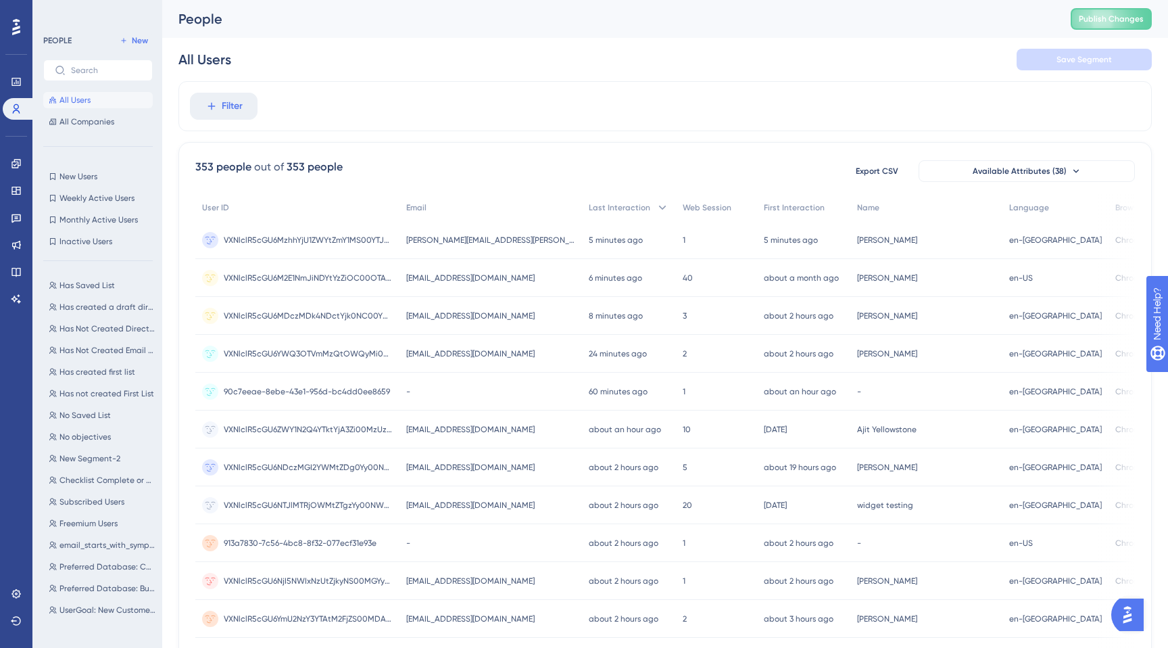
click at [509, 233] on div "ayush.dongardive.16@infogroup.mailinator.com ayush.dongardive.16@infogroup.mail…" at bounding box center [491, 240] width 183 height 38
